Goal: Task Accomplishment & Management: Complete application form

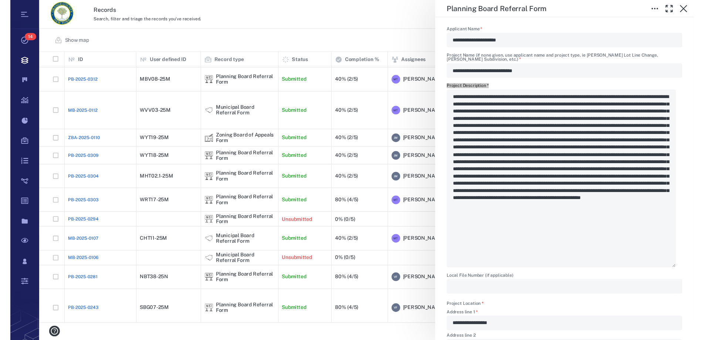
scroll to position [262, 668]
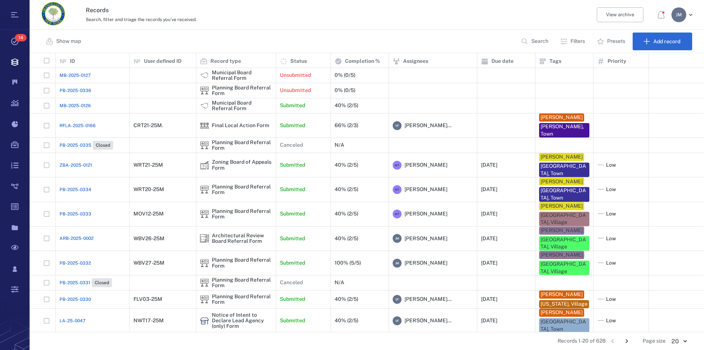
click at [578, 41] on p "Filters" at bounding box center [578, 41] width 14 height 7
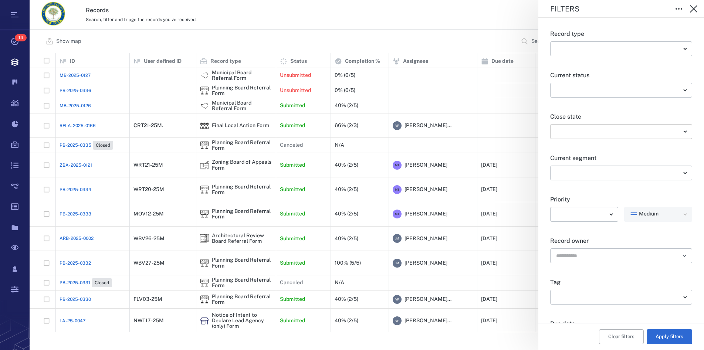
click at [580, 129] on body "Tasks 14 Records Boards Dashboard Reports Record types Guide steps Rules Form b…" at bounding box center [352, 175] width 704 height 350
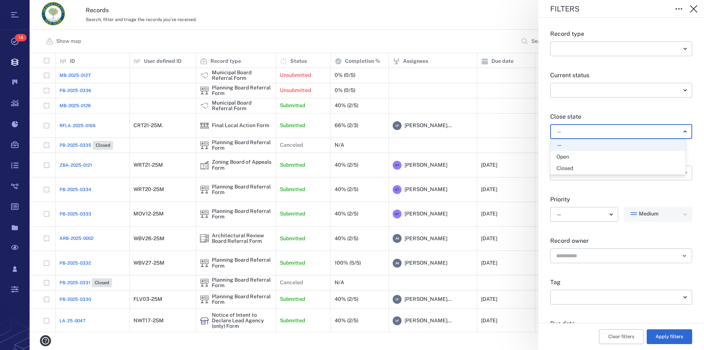
click at [576, 154] on div "Open" at bounding box center [618, 157] width 123 height 7
type input "*****"
click at [671, 335] on button "Apply filters" at bounding box center [670, 337] width 46 height 15
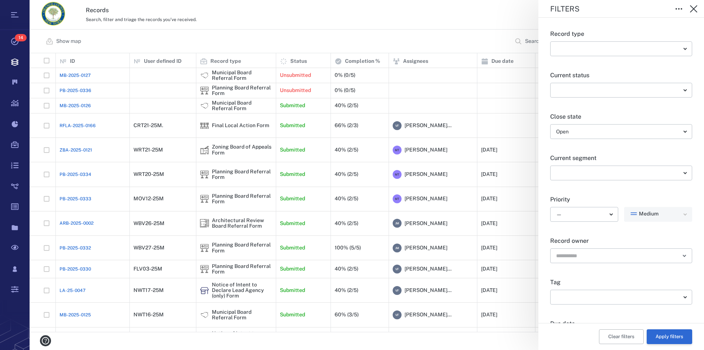
click at [661, 335] on button "Apply filters" at bounding box center [670, 337] width 46 height 15
click at [696, 10] on icon "button" at bounding box center [694, 8] width 9 height 9
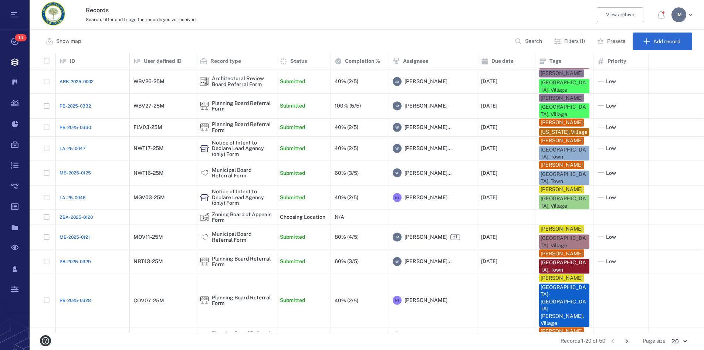
scroll to position [178, 0]
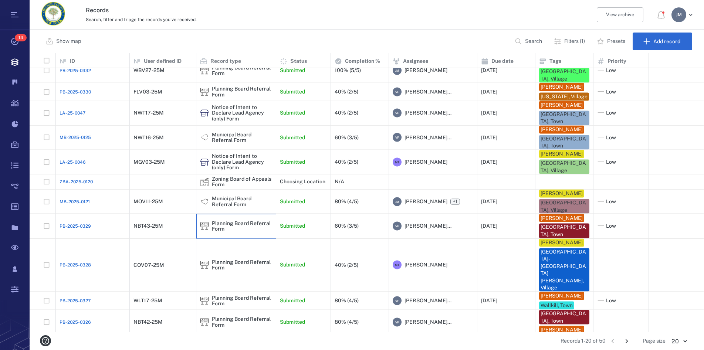
click at [222, 223] on div "Planning Board Referral Form" at bounding box center [242, 225] width 60 height 11
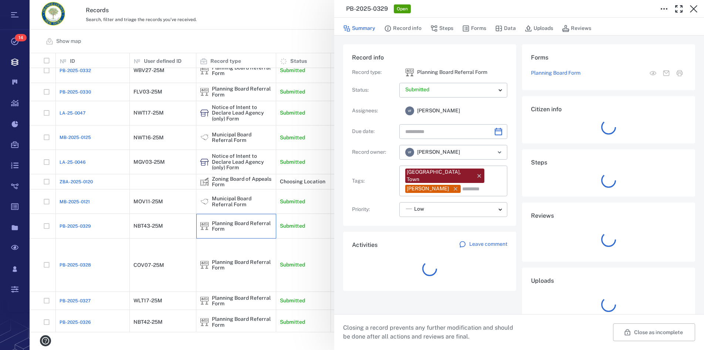
type input "**********"
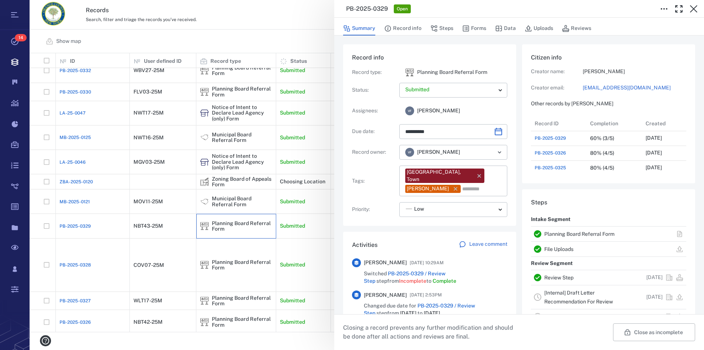
scroll to position [385, 139]
click at [570, 233] on link "Planning Board Referral Form" at bounding box center [580, 234] width 70 height 6
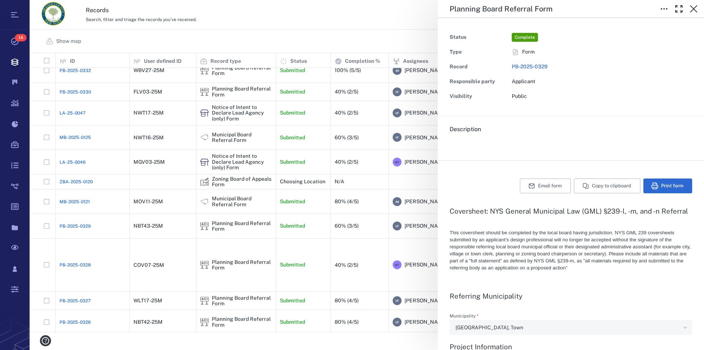
type textarea "*"
type input "**********"
click at [695, 6] on icon "button" at bounding box center [694, 8] width 9 height 9
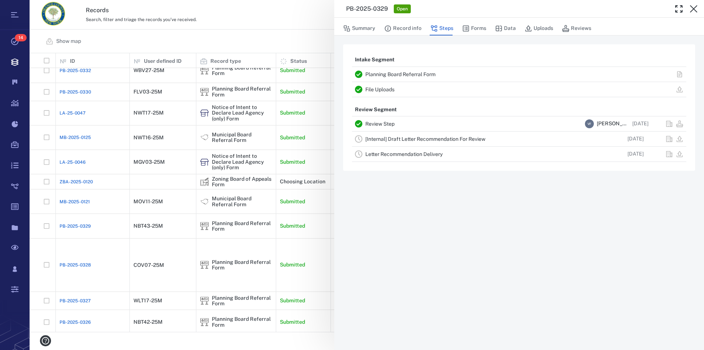
click at [695, 6] on icon "button" at bounding box center [694, 8] width 9 height 9
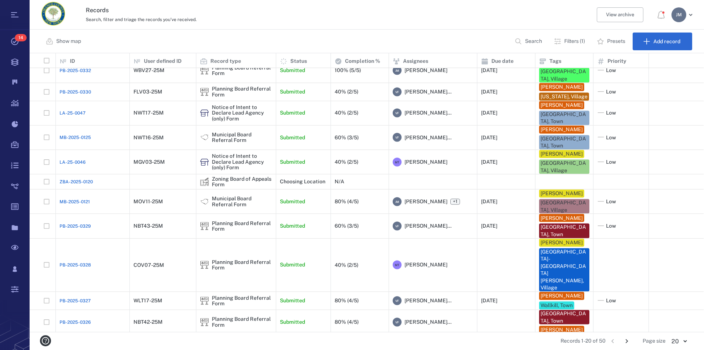
click at [579, 41] on p "Filters (1)" at bounding box center [575, 41] width 21 height 7
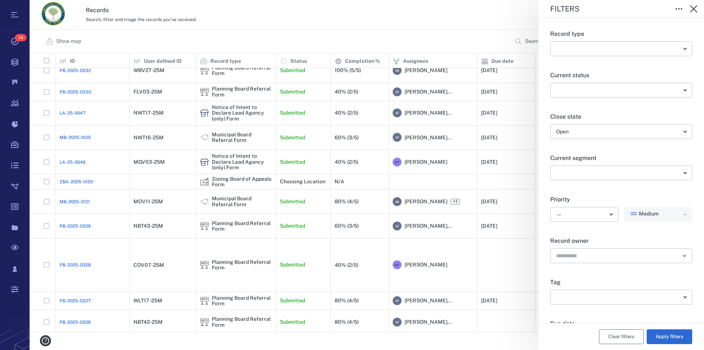
click at [612, 334] on button "Clear filters" at bounding box center [621, 337] width 45 height 15
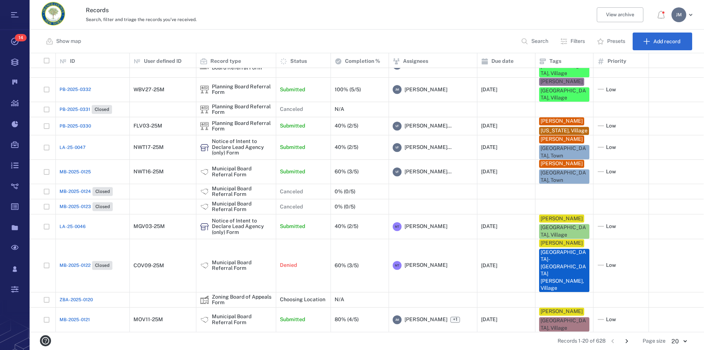
scroll to position [151, 0]
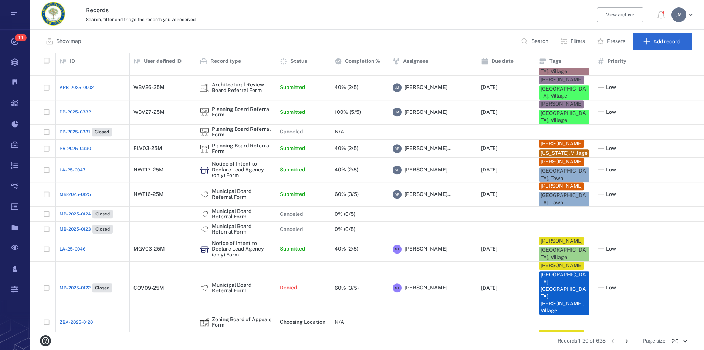
click at [529, 42] on button "Search" at bounding box center [536, 42] width 38 height 18
type input "*****"
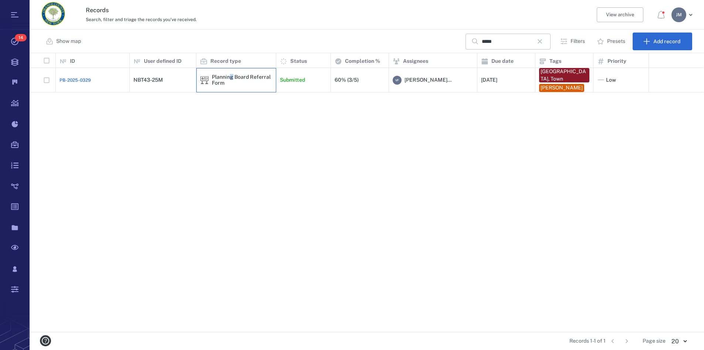
click at [231, 76] on div "Planning Board Referral Form" at bounding box center [242, 79] width 60 height 11
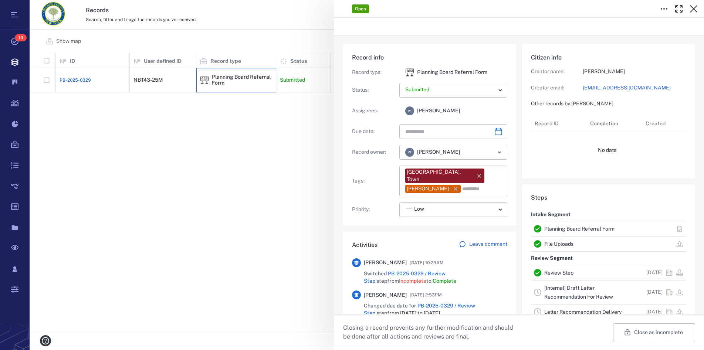
type input "**********"
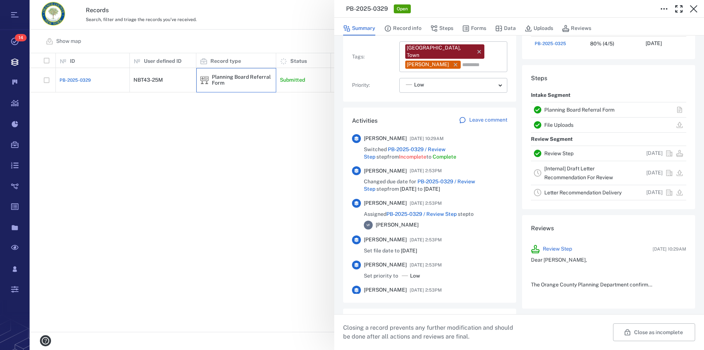
scroll to position [127, 0]
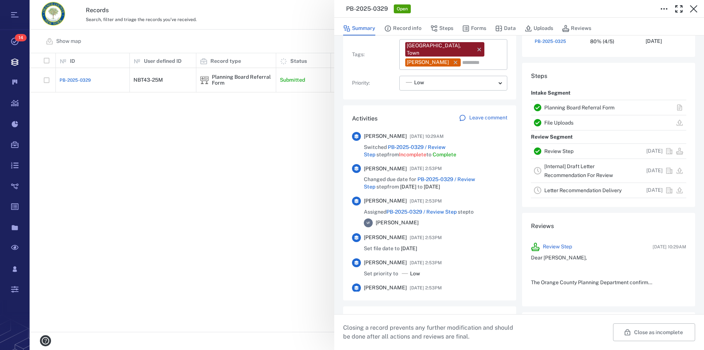
click at [567, 108] on link "Planning Board Referral Form" at bounding box center [580, 108] width 70 height 6
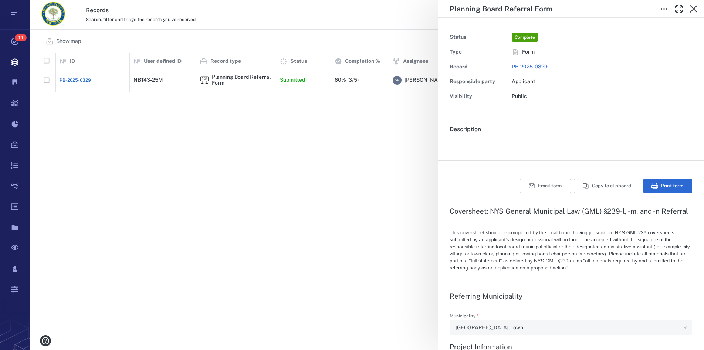
type textarea "*"
click at [697, 8] on icon "button" at bounding box center [694, 8] width 9 height 9
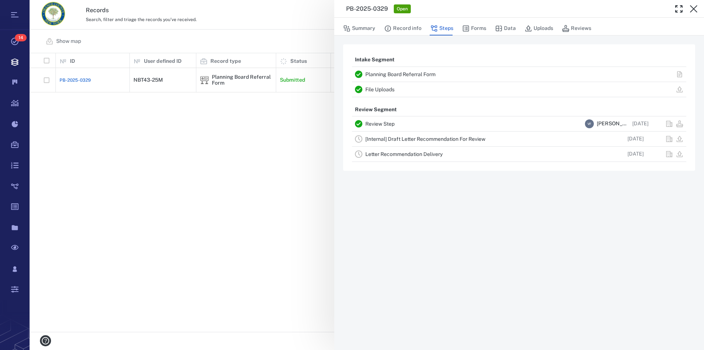
click at [697, 8] on icon "button" at bounding box center [694, 8] width 9 height 9
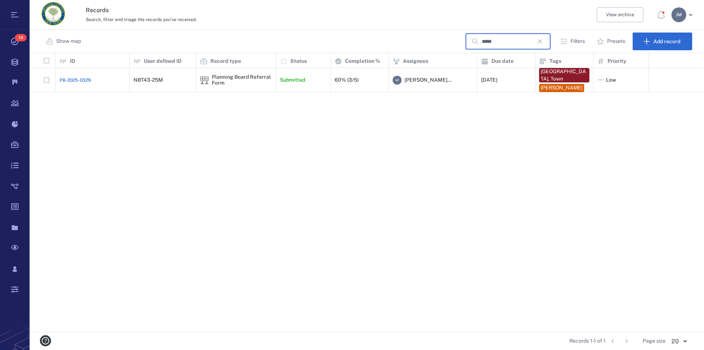
drag, startPoint x: 526, startPoint y: 41, endPoint x: 391, endPoint y: 30, distance: 134.7
click at [482, 34] on input "*****" at bounding box center [508, 42] width 52 height 16
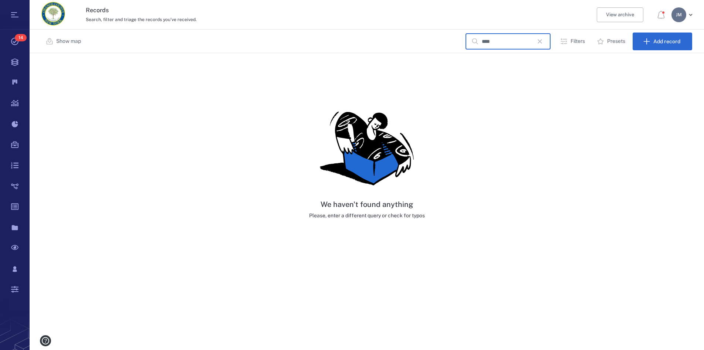
type input "****"
click at [545, 42] on icon "button" at bounding box center [540, 41] width 9 height 9
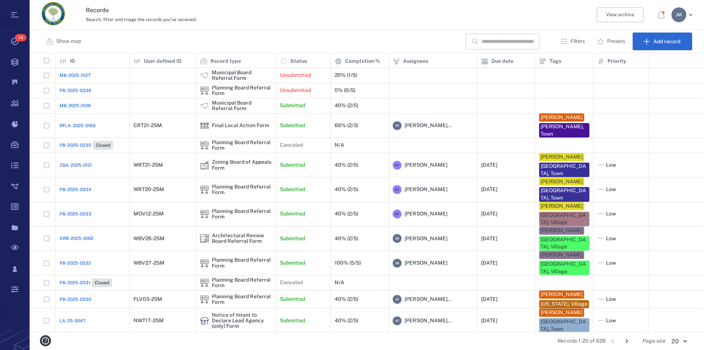
click at [578, 41] on p "Filters" at bounding box center [578, 41] width 14 height 7
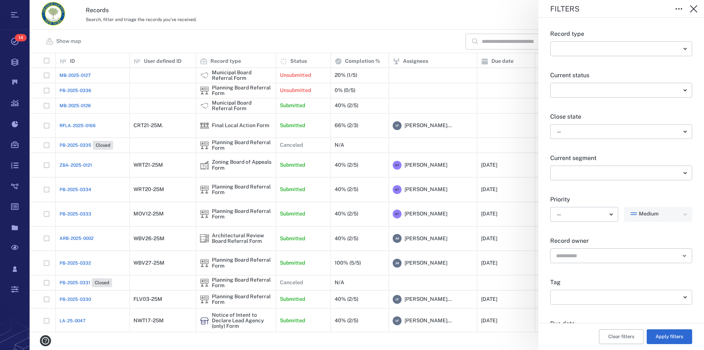
click at [600, 298] on body "Tasks 14 Records Boards Dashboard Reports Record types Guide steps Rules Form b…" at bounding box center [352, 175] width 704 height 350
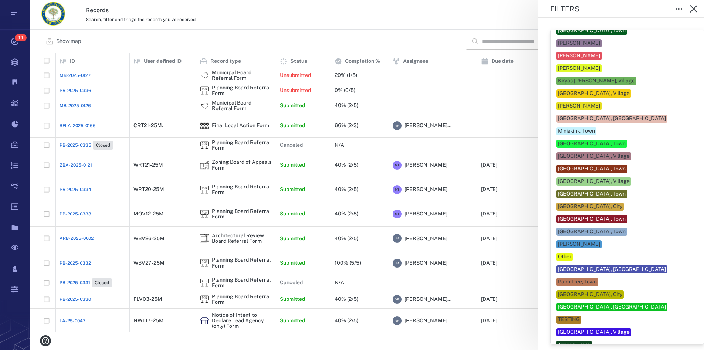
scroll to position [211, 0]
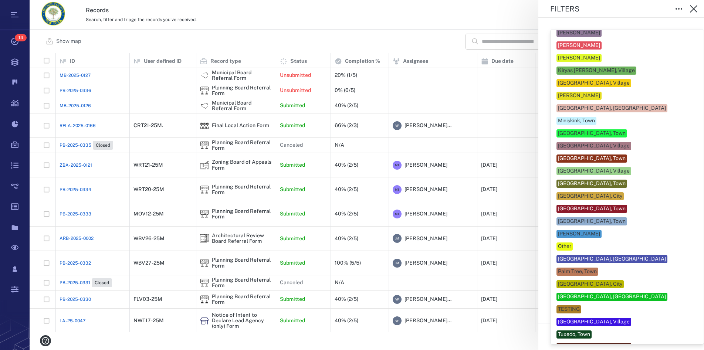
click at [592, 205] on div "[GEOGRAPHIC_DATA], Town" at bounding box center [592, 208] width 68 height 7
type input "**"
click at [691, 206] on div at bounding box center [352, 175] width 704 height 350
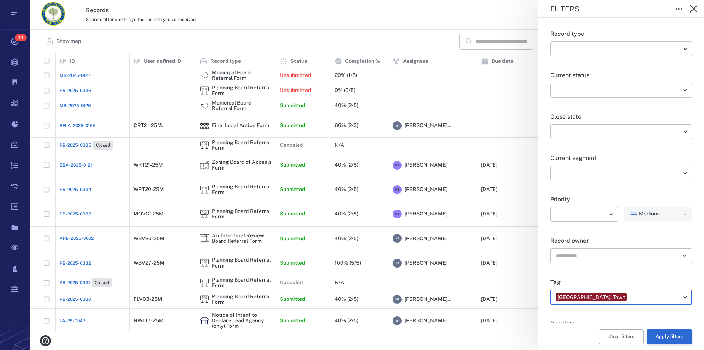
click at [671, 334] on button "Apply filters" at bounding box center [670, 337] width 46 height 15
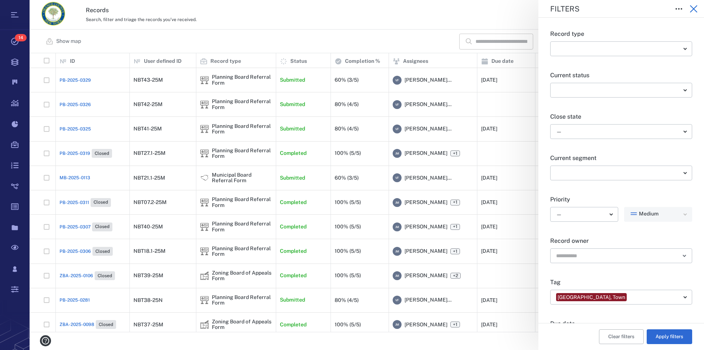
click at [697, 9] on icon "button" at bounding box center [694, 8] width 9 height 9
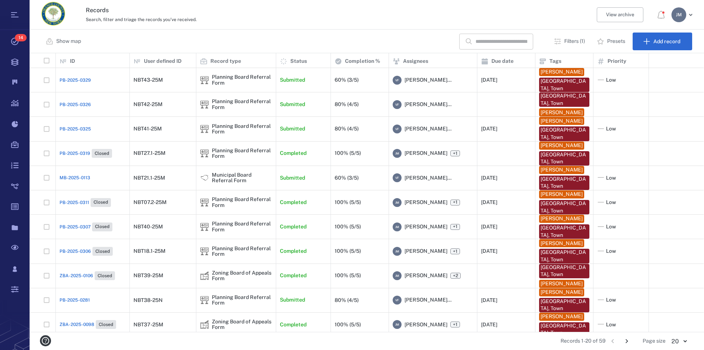
click at [503, 40] on input "text" at bounding box center [502, 42] width 52 height 16
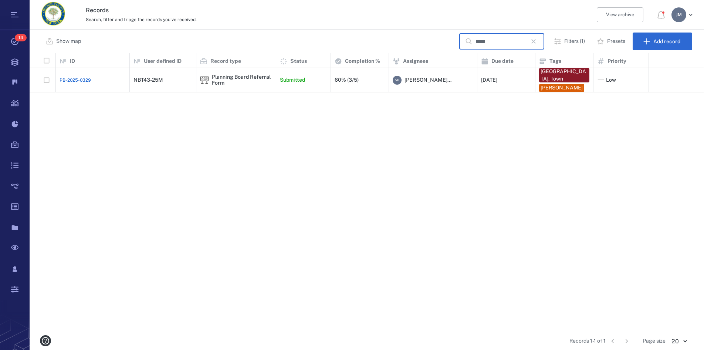
type input "*****"
click at [229, 71] on div "Planning Board Referral Form" at bounding box center [236, 80] width 80 height 24
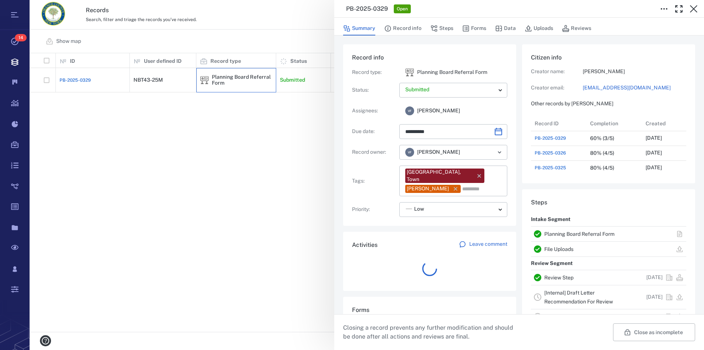
scroll to position [385, 140]
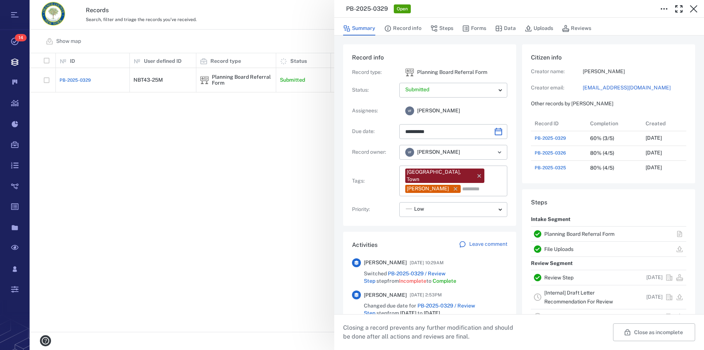
click at [565, 235] on link "Planning Board Referral Form" at bounding box center [580, 234] width 70 height 6
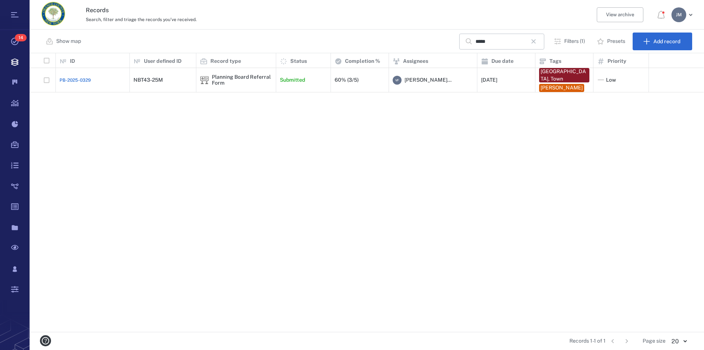
type textarea "*"
type input "**********"
type textarea "*"
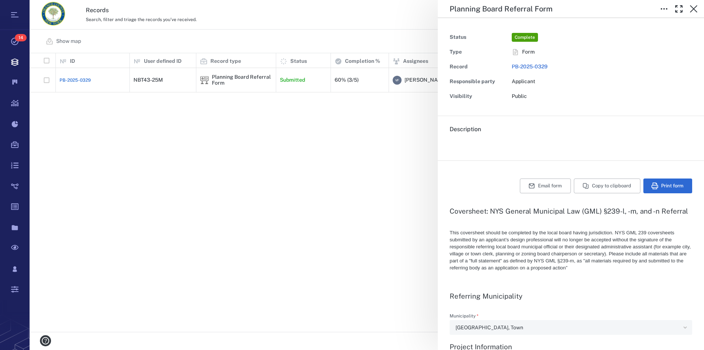
type textarea "*"
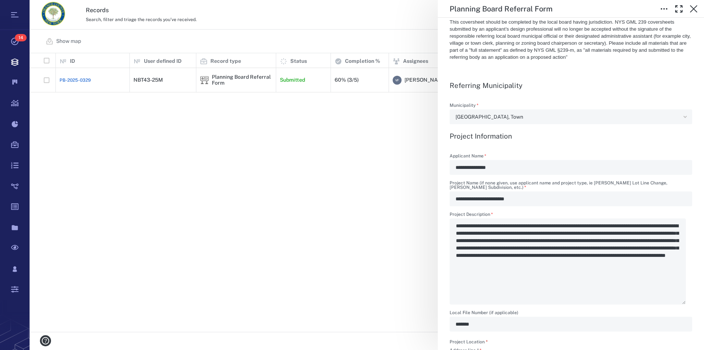
scroll to position [253, 0]
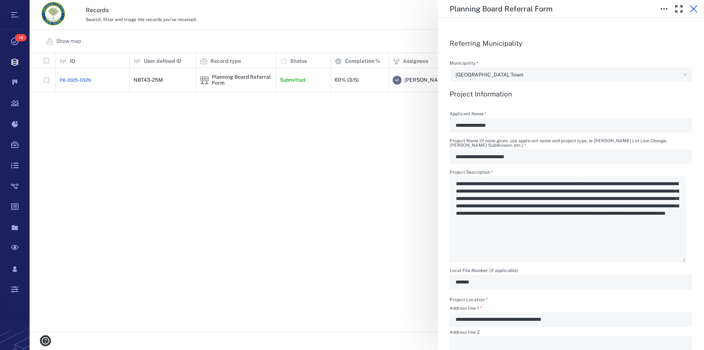
click at [694, 5] on icon "button" at bounding box center [694, 8] width 9 height 9
